Goal: Navigation & Orientation: Find specific page/section

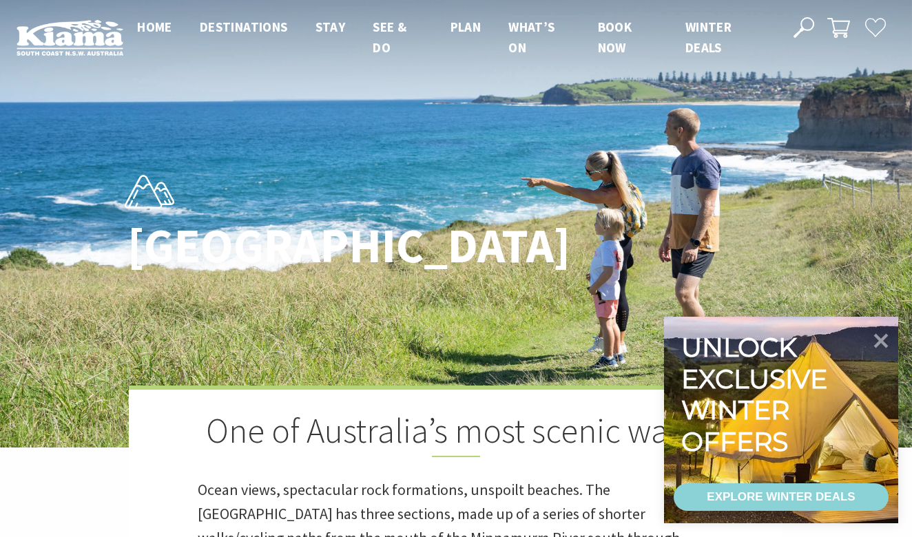
scroll to position [409, 909]
click at [886, 339] on icon at bounding box center [881, 340] width 33 height 33
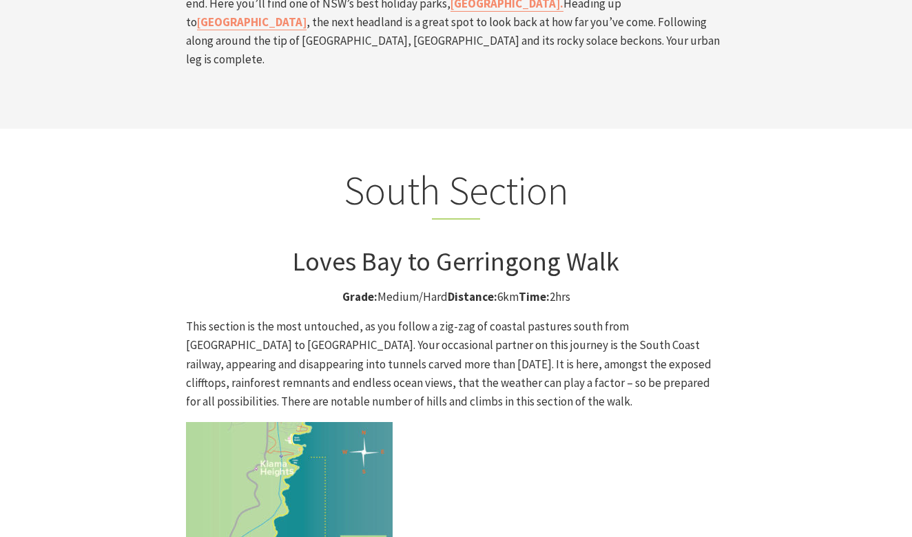
scroll to position [3397, 0]
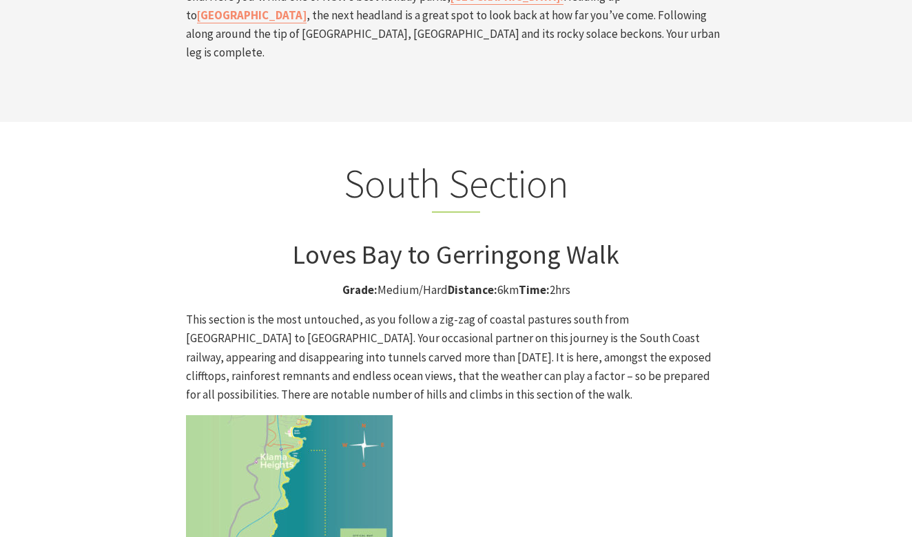
click at [362, 415] on img at bounding box center [289, 518] width 207 height 207
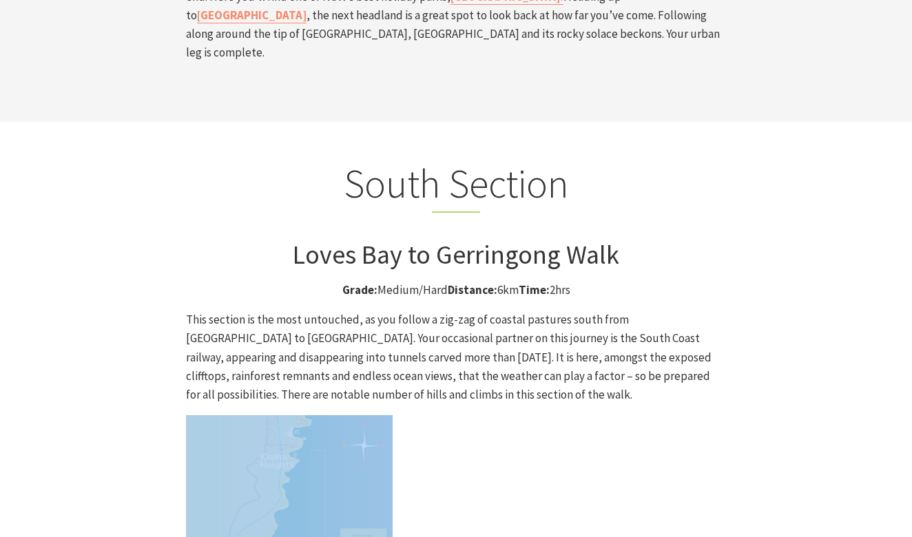
click at [362, 415] on img at bounding box center [289, 518] width 207 height 207
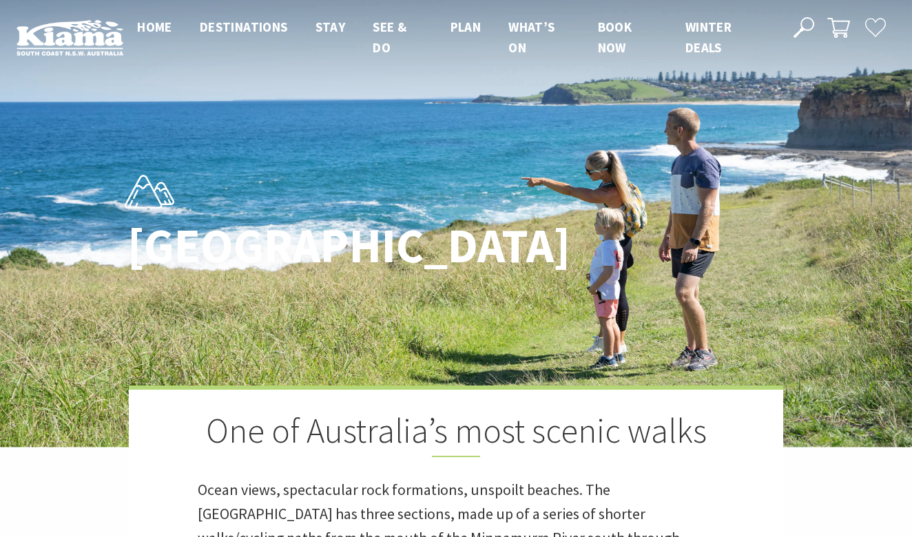
scroll to position [0, 0]
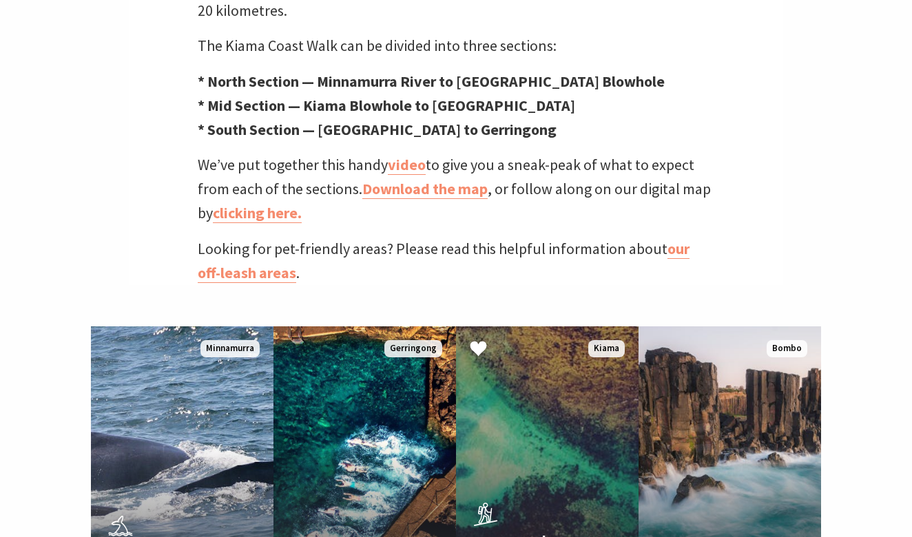
scroll to position [626, 0]
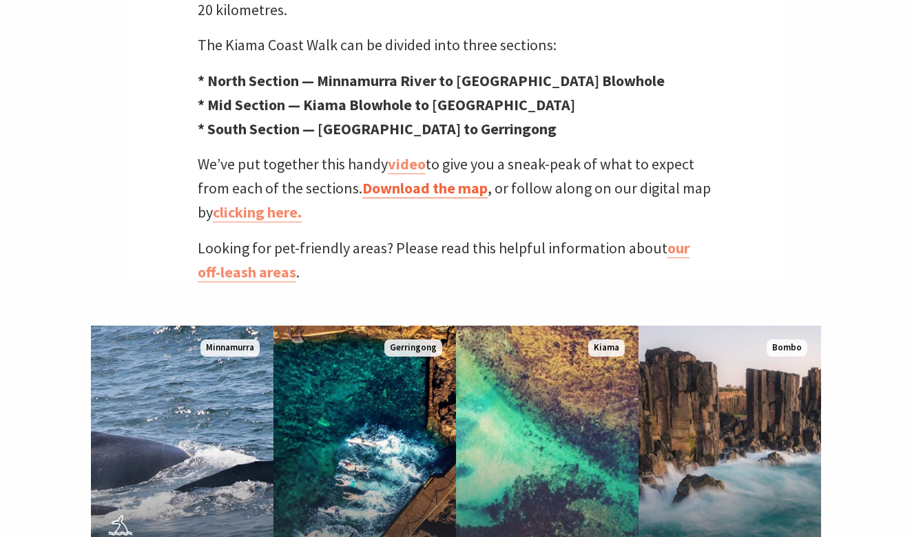
click at [426, 178] on link "Download the map" at bounding box center [424, 188] width 125 height 20
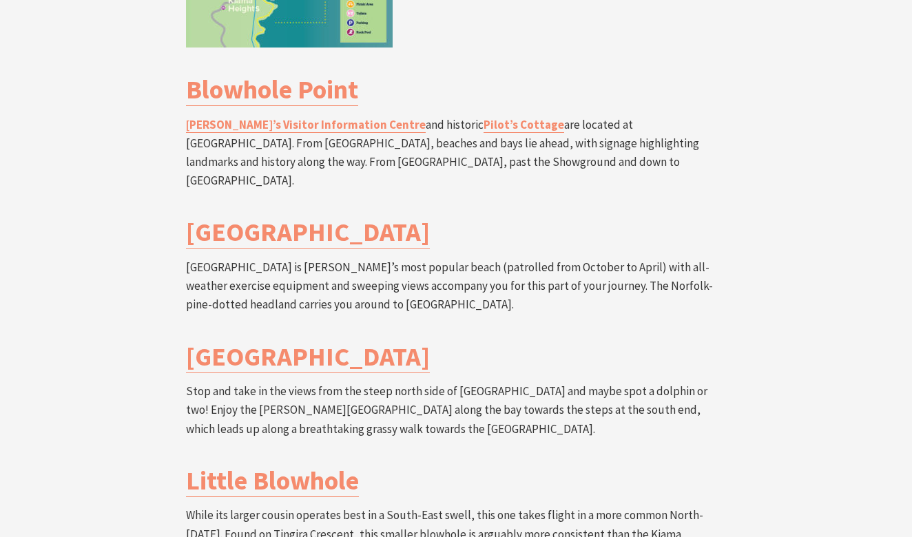
scroll to position [2734, 0]
